Goal: Information Seeking & Learning: Learn about a topic

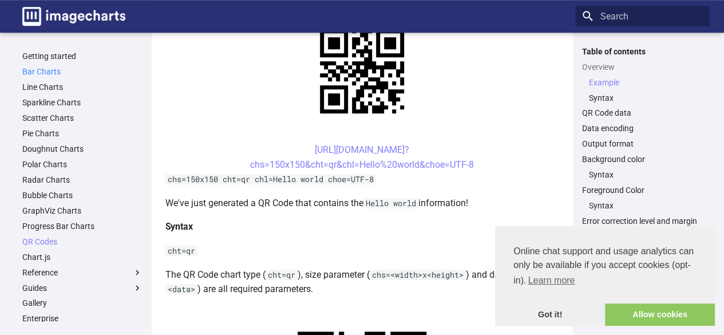
click at [41, 70] on link "Bar Charts" at bounding box center [82, 71] width 120 height 10
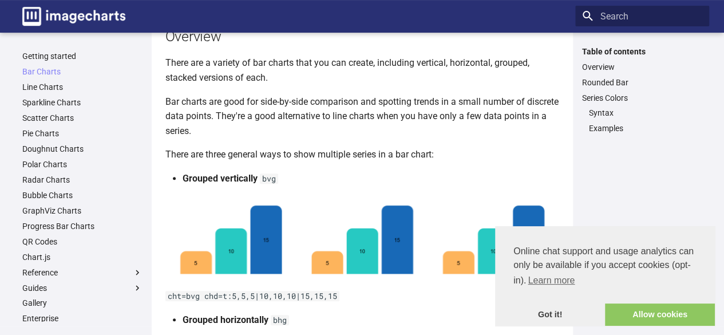
scroll to position [172, 0]
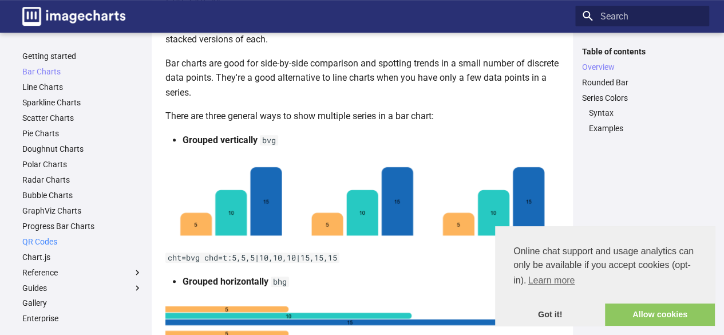
click at [43, 238] on link "QR Codes" at bounding box center [82, 242] width 120 height 10
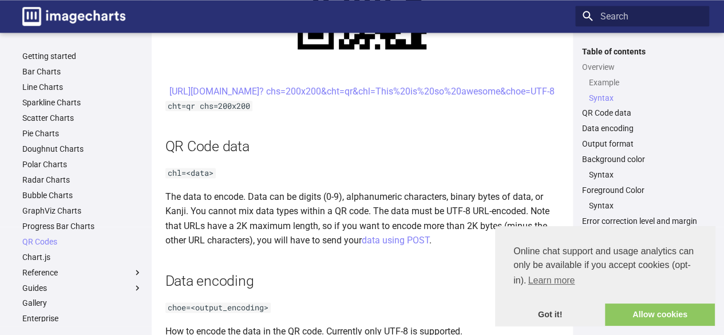
scroll to position [687, 0]
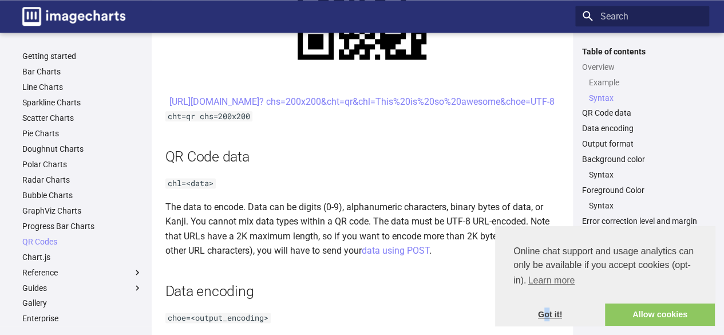
click at [547, 314] on link "Got it!" at bounding box center [550, 315] width 110 height 23
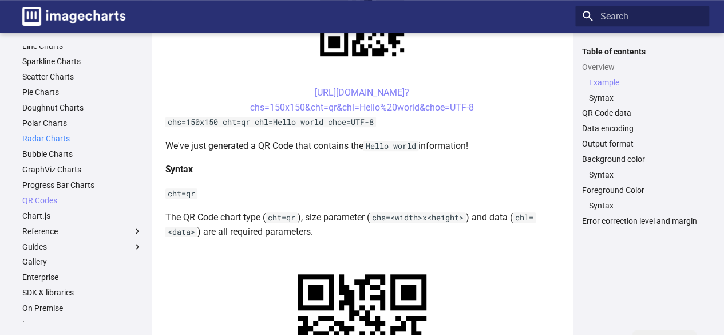
scroll to position [57, 0]
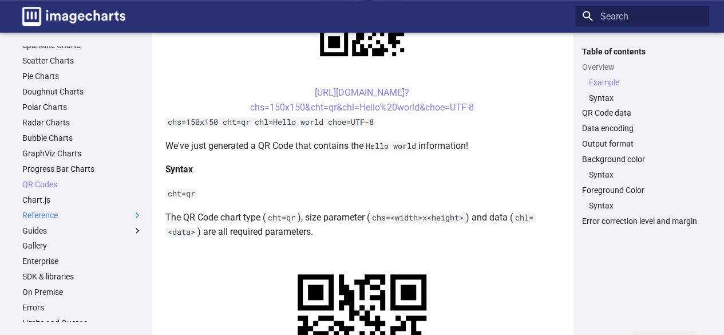
click at [132, 215] on span at bounding box center [137, 215] width 10 height 10
click at [0, 0] on input "Reference" at bounding box center [0, 0] width 0 height 0
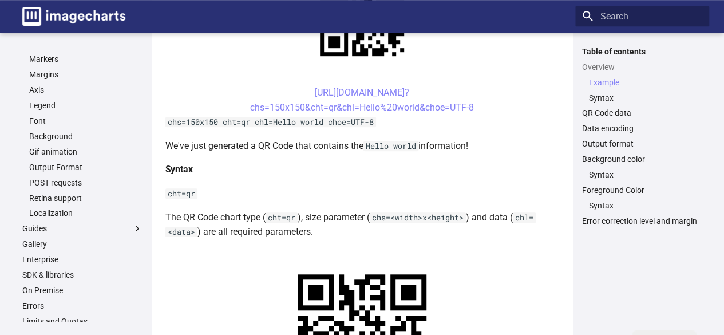
scroll to position [388, 0]
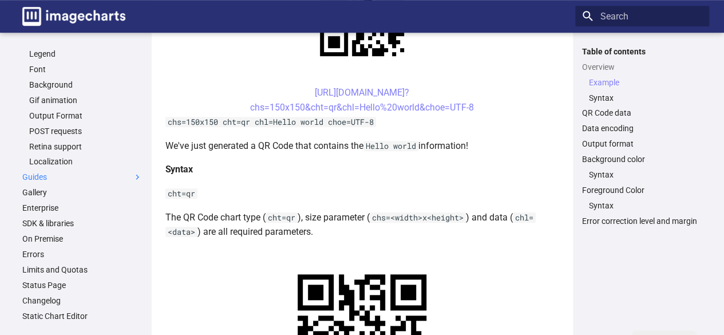
click at [132, 173] on span at bounding box center [137, 177] width 10 height 10
click at [0, 0] on input "Guides" at bounding box center [0, 0] width 0 height 0
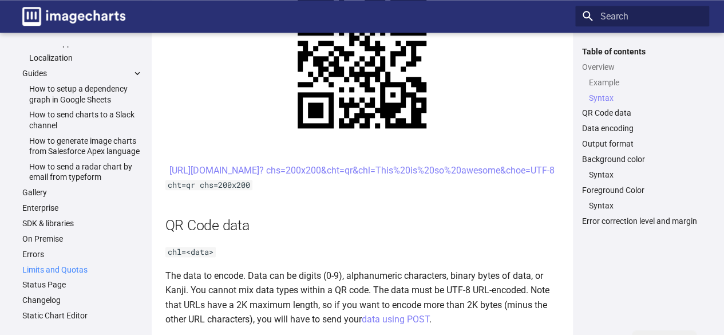
scroll to position [630, 0]
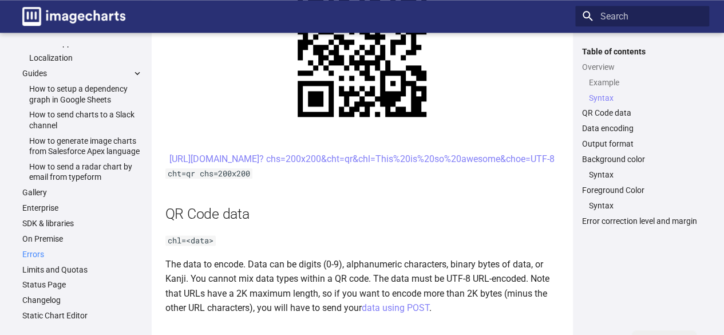
click at [31, 251] on link "Errors" at bounding box center [82, 254] width 120 height 10
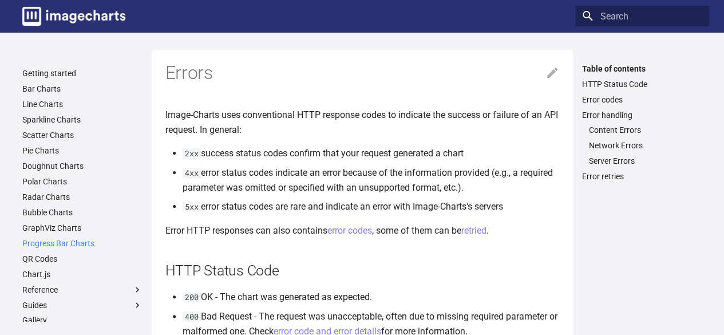
click at [36, 240] on link "Progress Bar Charts" at bounding box center [82, 243] width 120 height 10
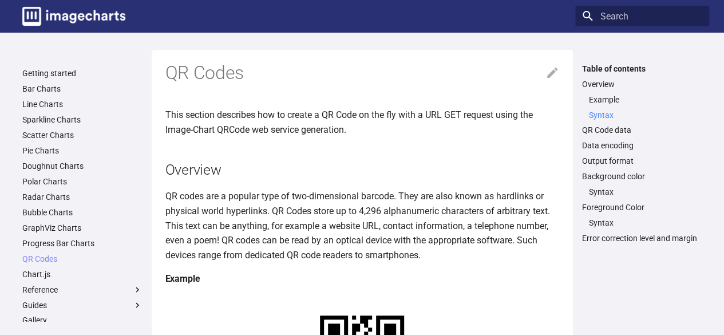
click at [601, 118] on link "Syntax" at bounding box center [645, 115] width 113 height 10
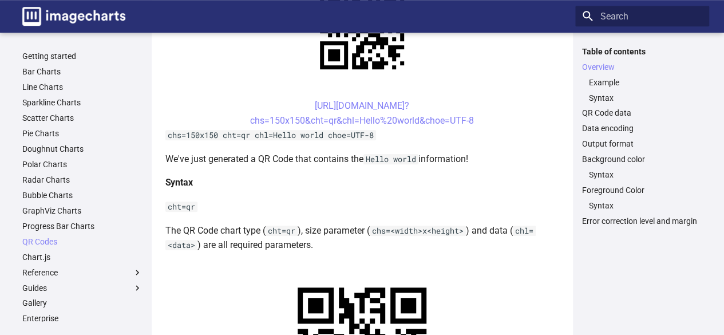
scroll to position [180, 0]
